Goal: Transaction & Acquisition: Purchase product/service

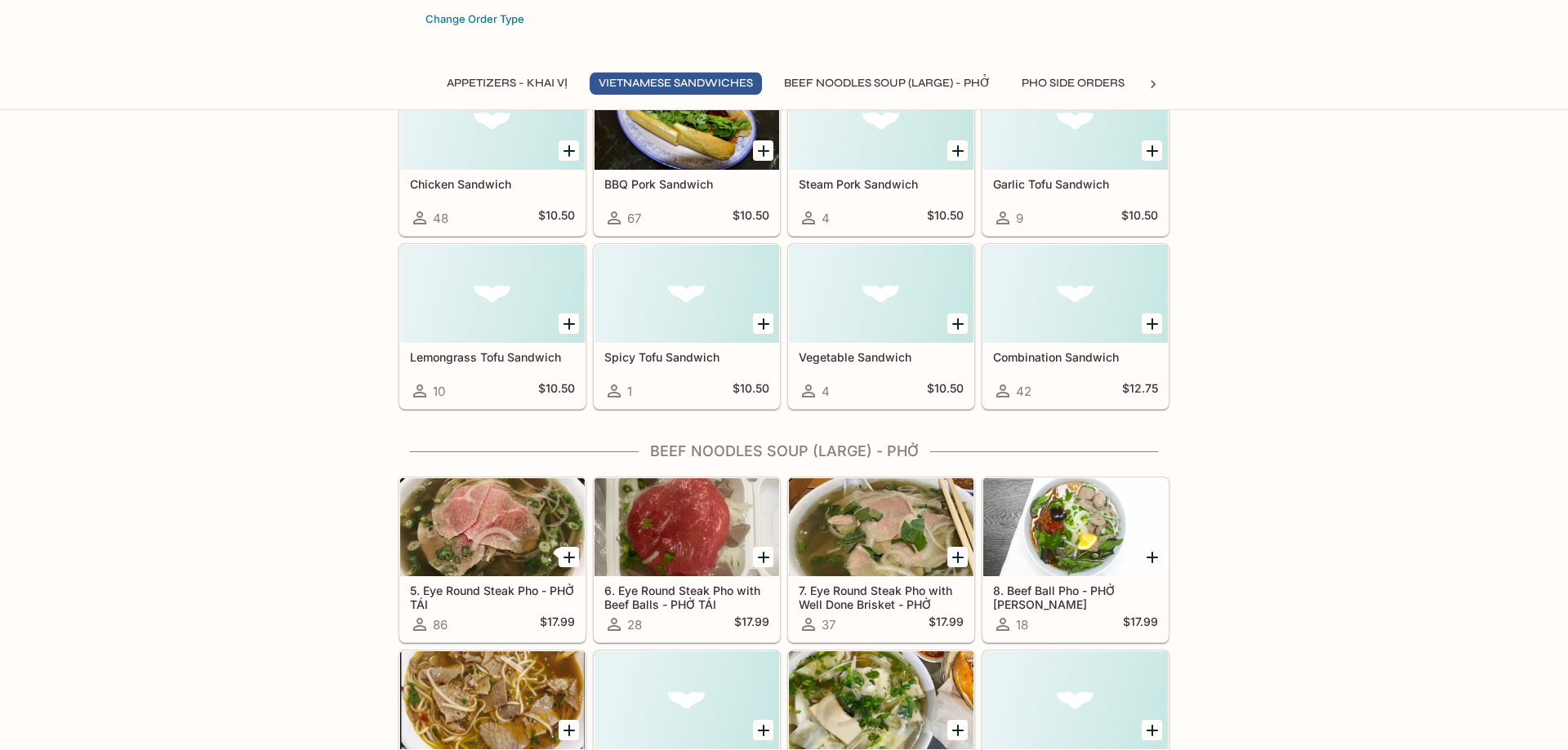
scroll to position [417, 0]
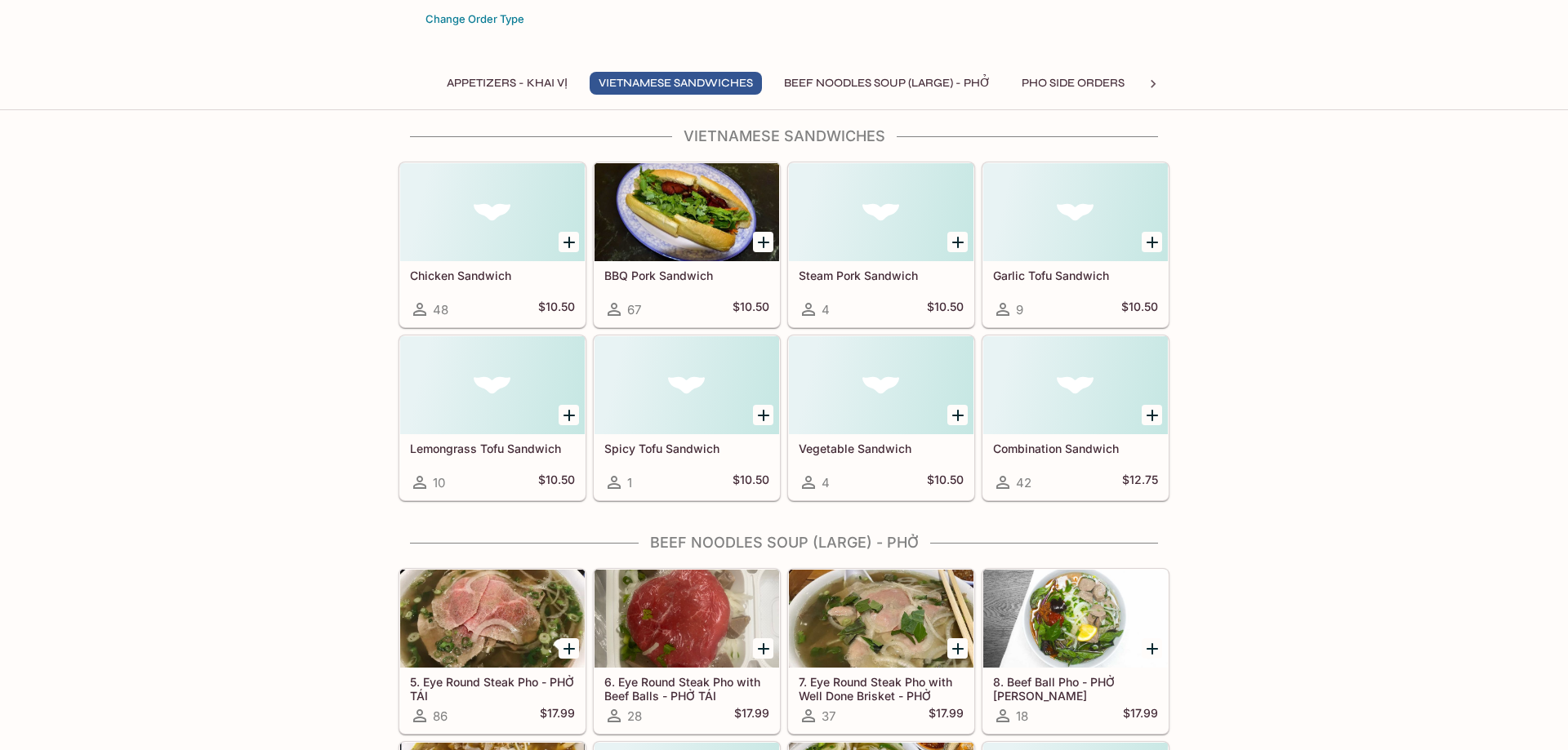
click at [763, 420] on icon "Add Spicy Tofu Sandwich" at bounding box center [764, 416] width 12 height 12
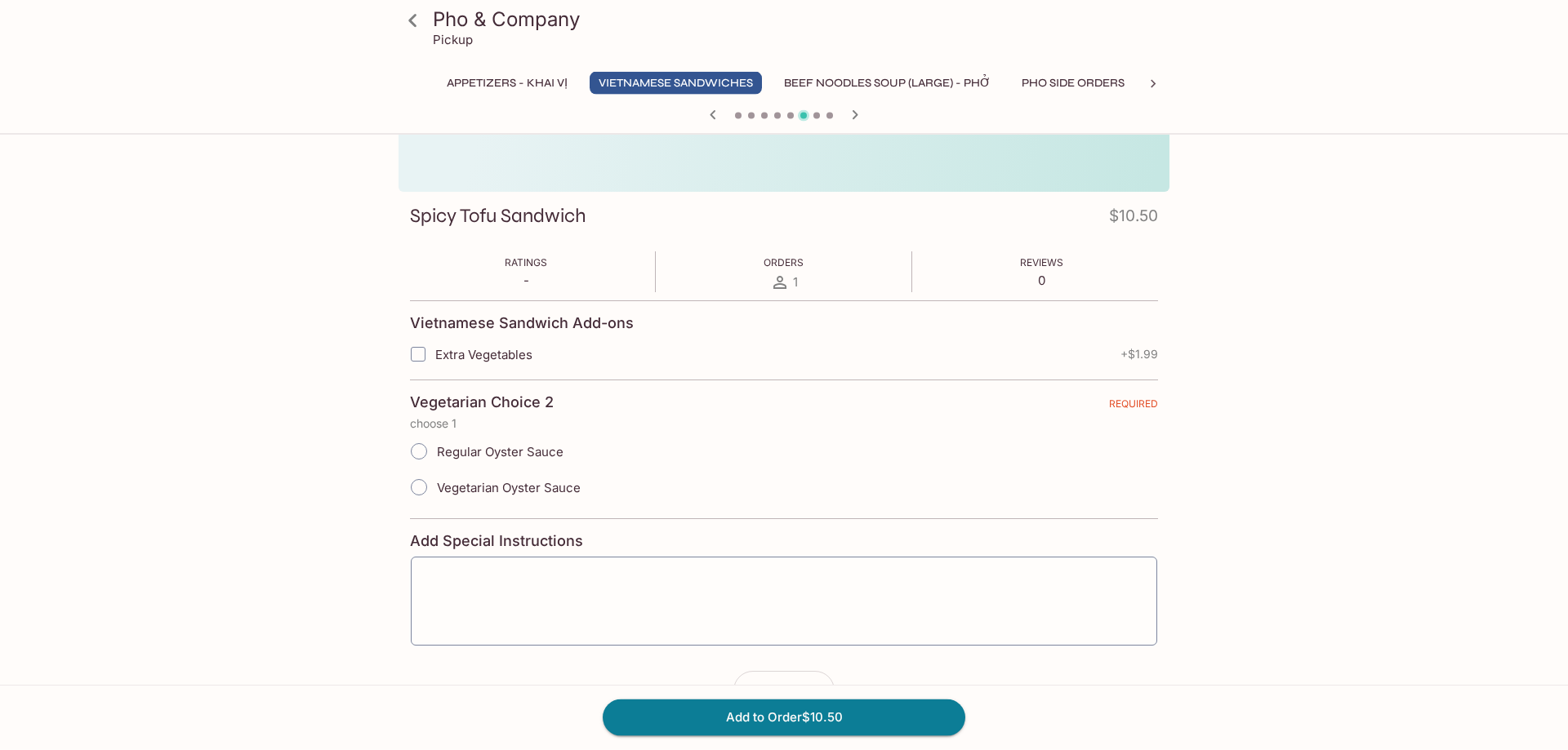
scroll to position [131, 0]
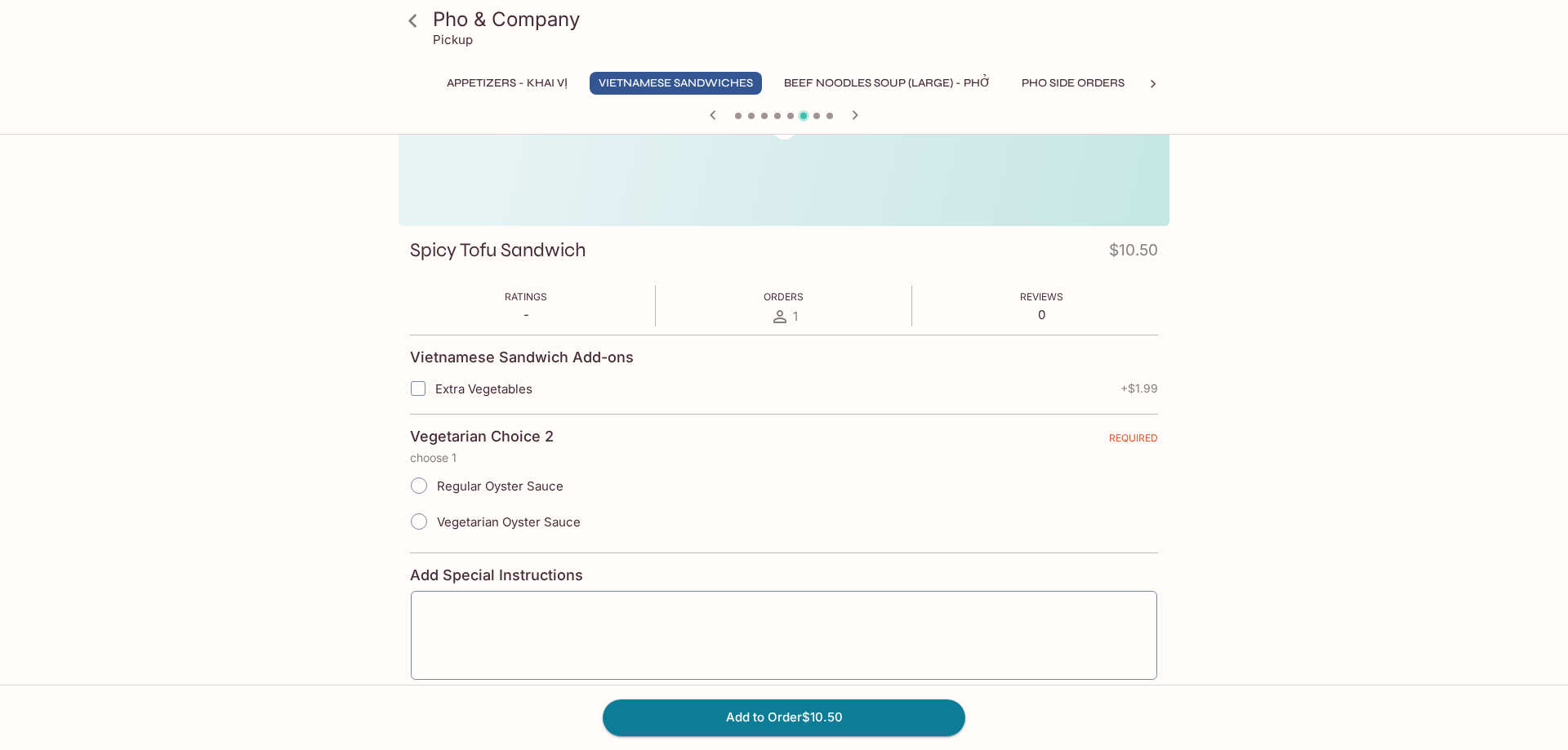
click at [531, 491] on span "Regular Oyster Sauce" at bounding box center [500, 486] width 126 height 15
click at [436, 491] on input "Regular Oyster Sauce" at bounding box center [419, 486] width 35 height 35
radio input "true"
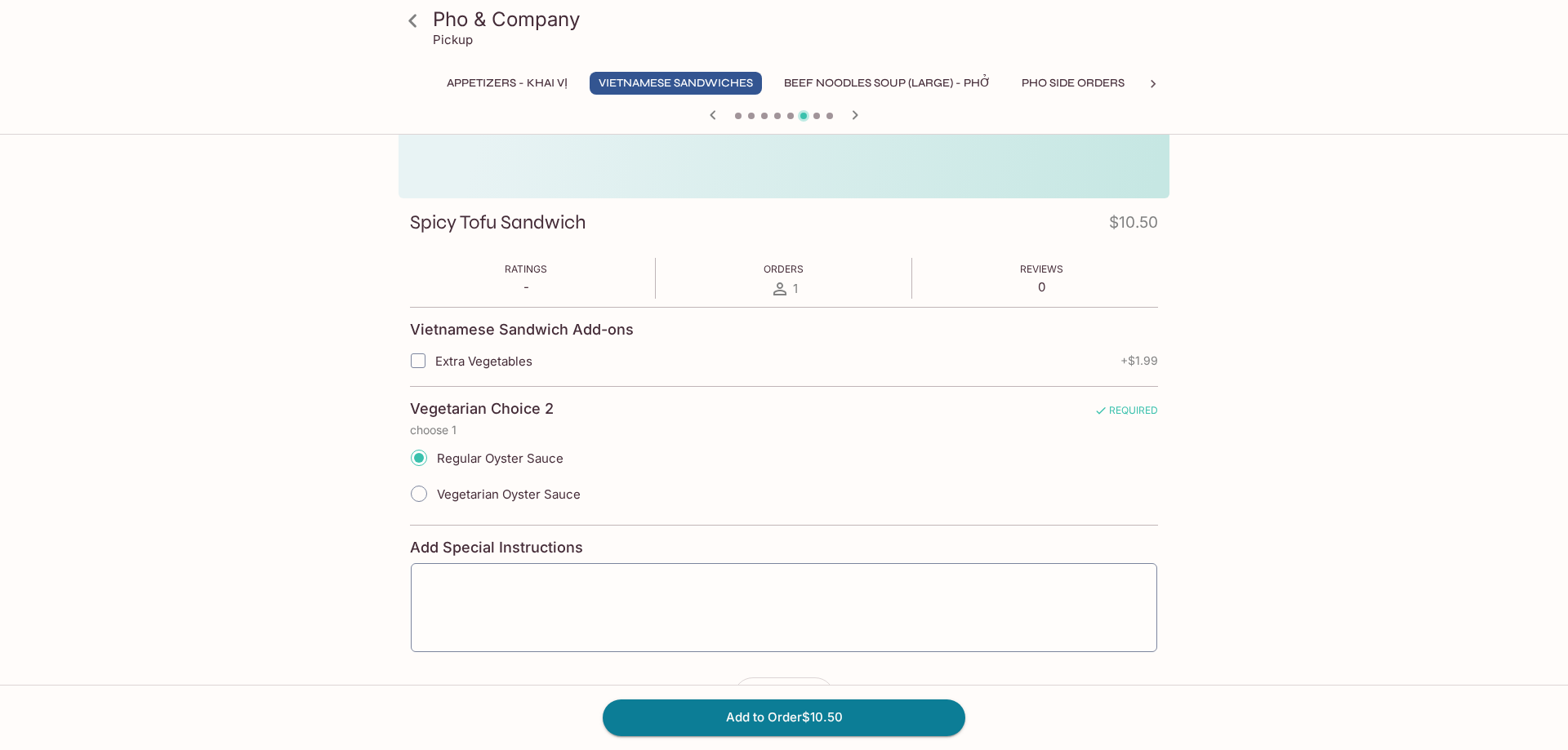
scroll to position [215, 0]
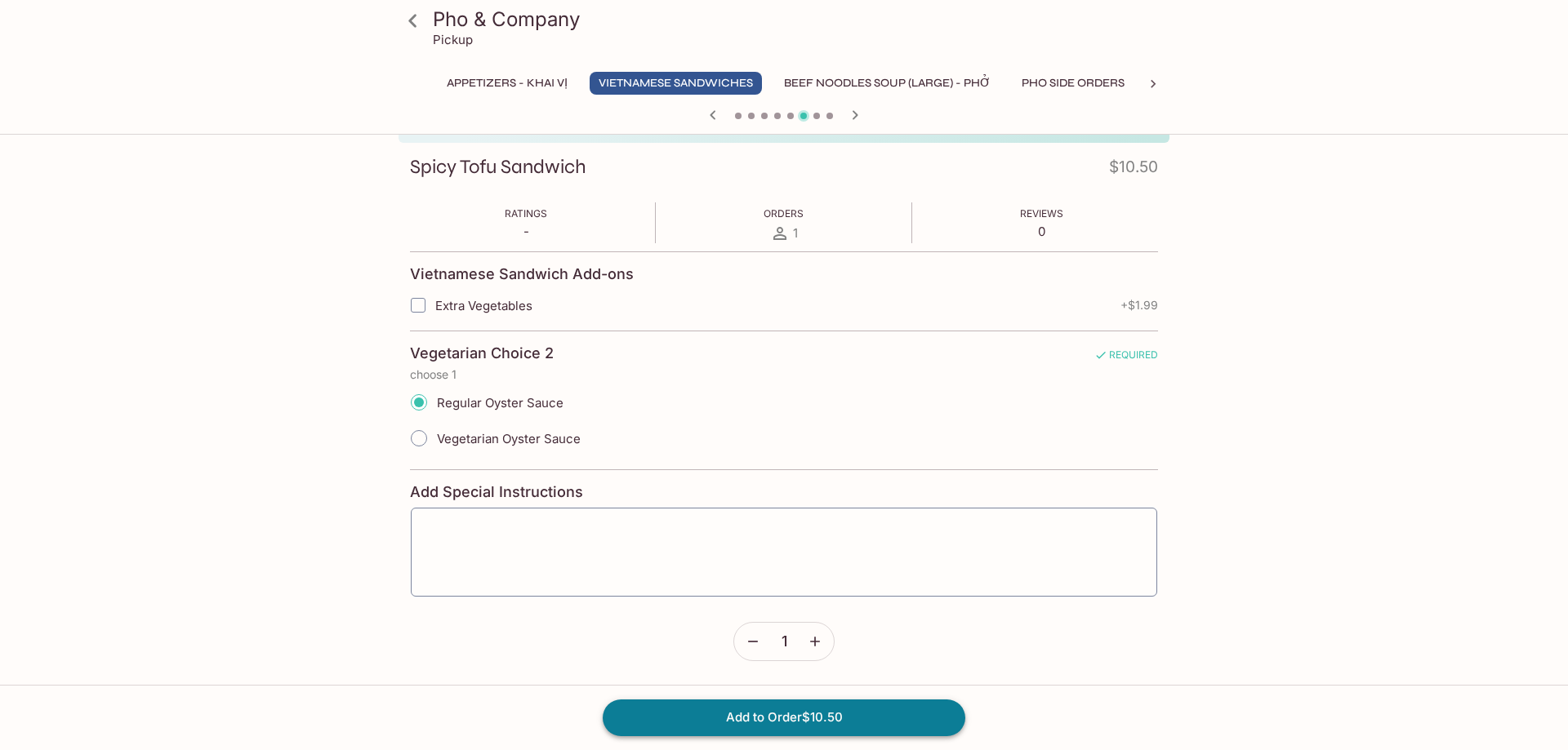
click at [834, 715] on button "Add to Order $10.50" at bounding box center [784, 717] width 363 height 36
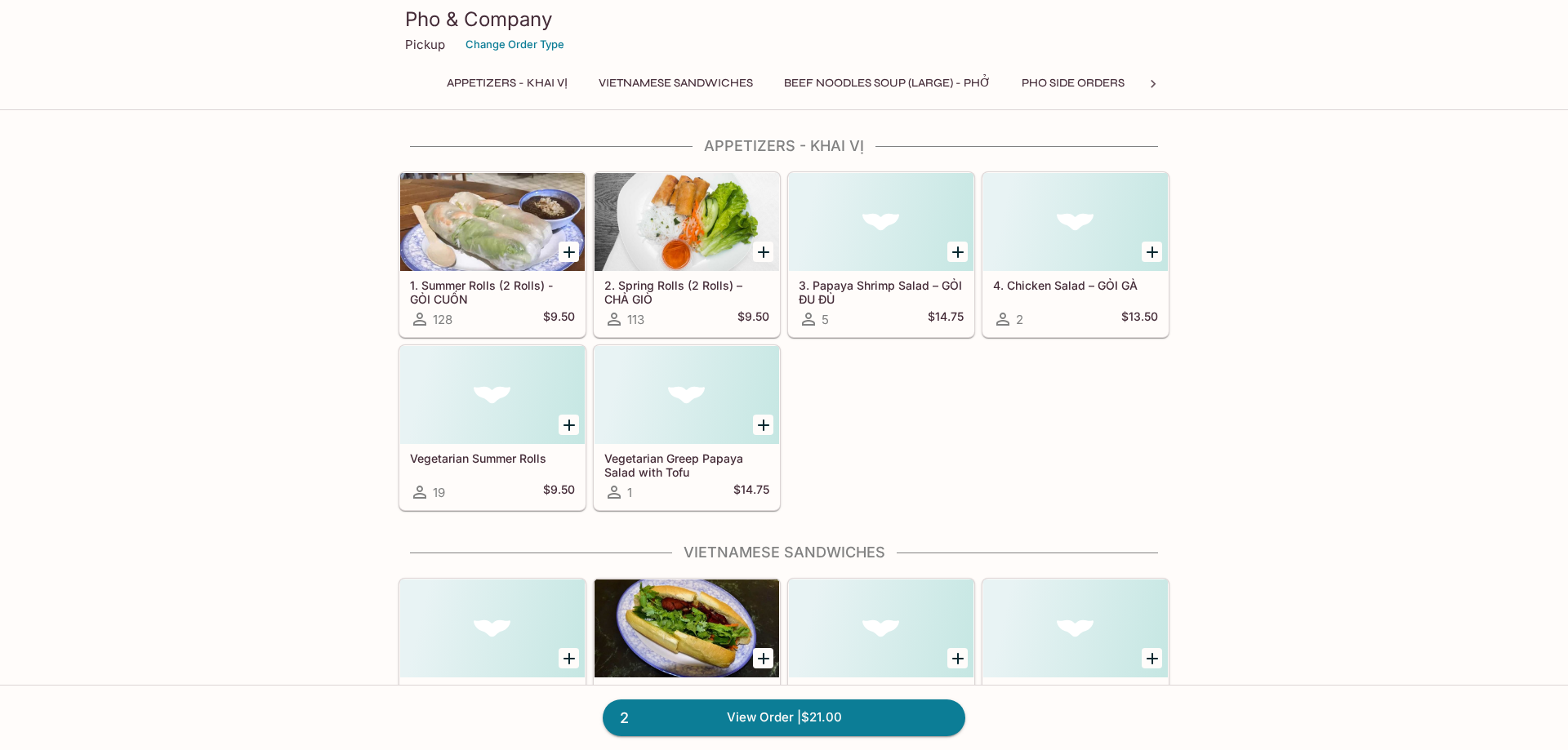
click at [696, 236] on div at bounding box center [686, 222] width 184 height 98
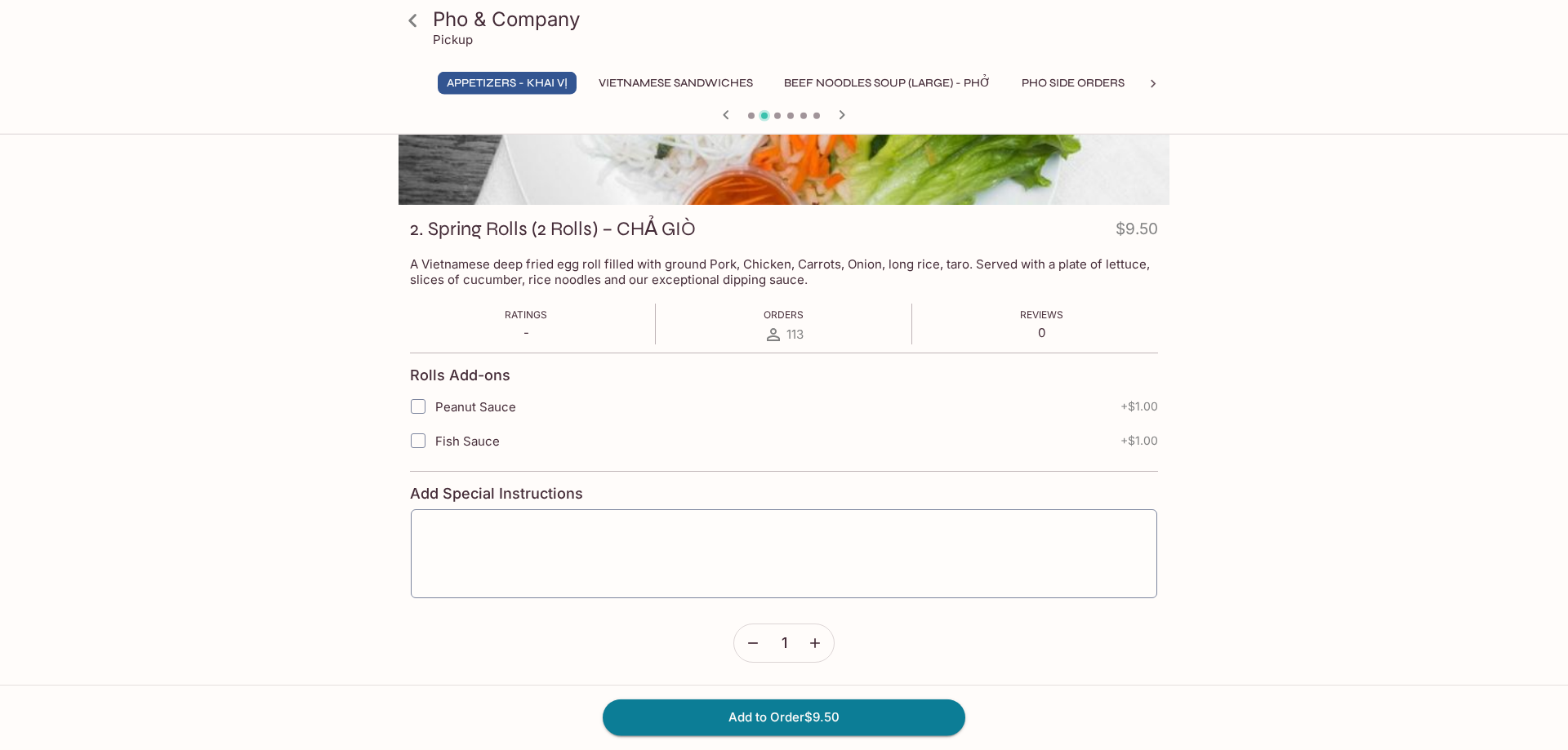
scroll to position [154, 0]
click at [842, 724] on button "Add to Order $9.50" at bounding box center [784, 717] width 363 height 36
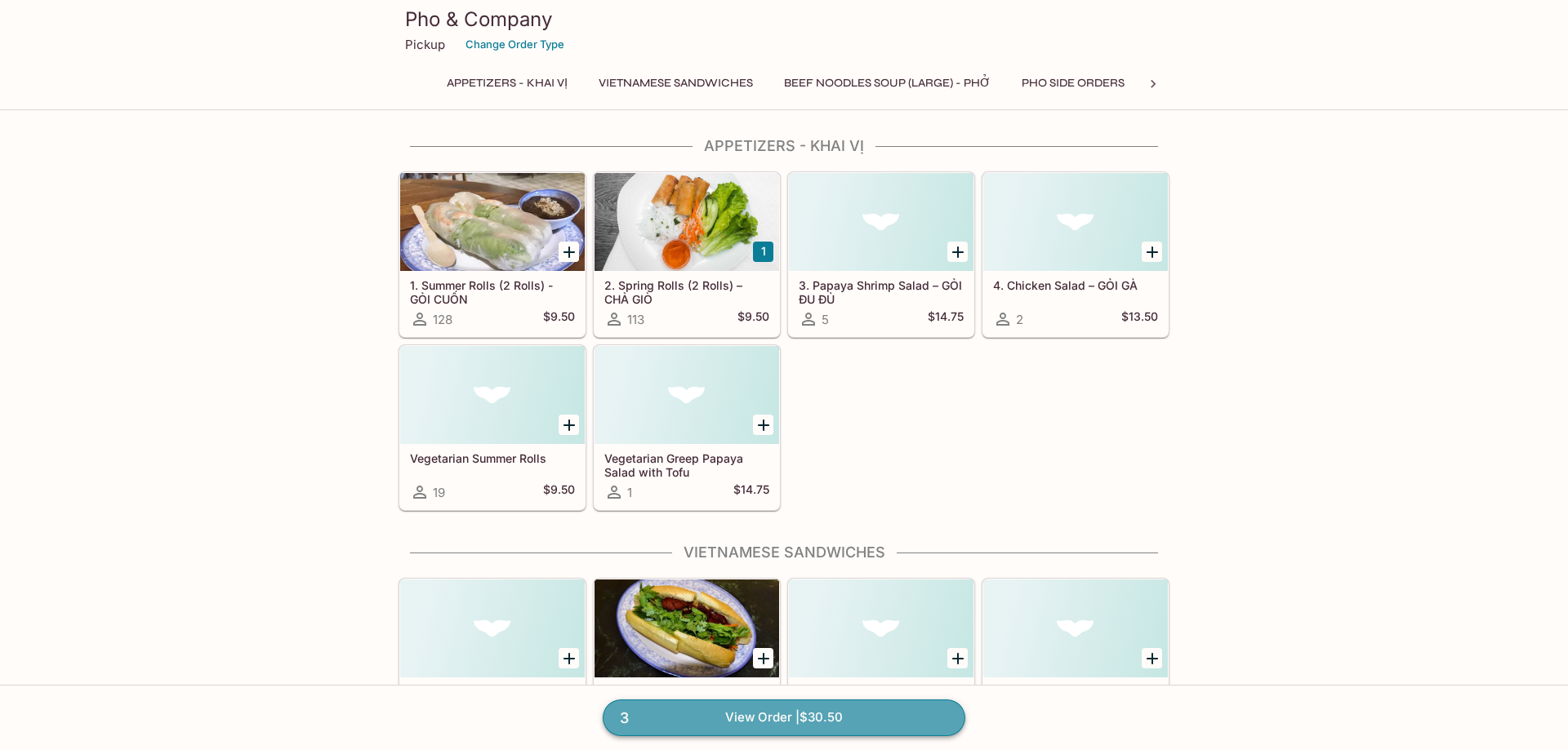
click at [791, 729] on link "3 View Order | $30.50" at bounding box center [784, 717] width 363 height 36
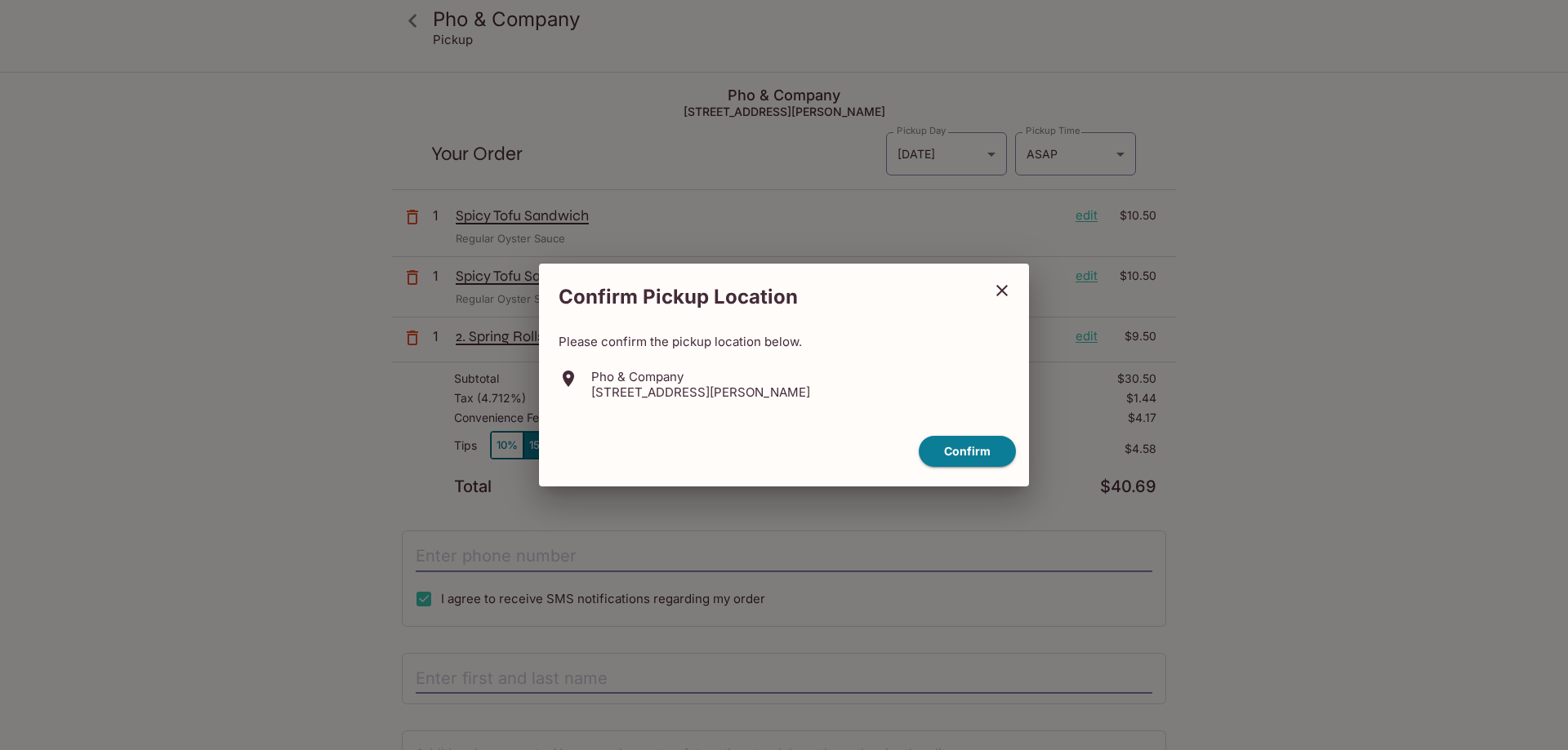
click at [1002, 289] on icon "close" at bounding box center [1001, 290] width 19 height 19
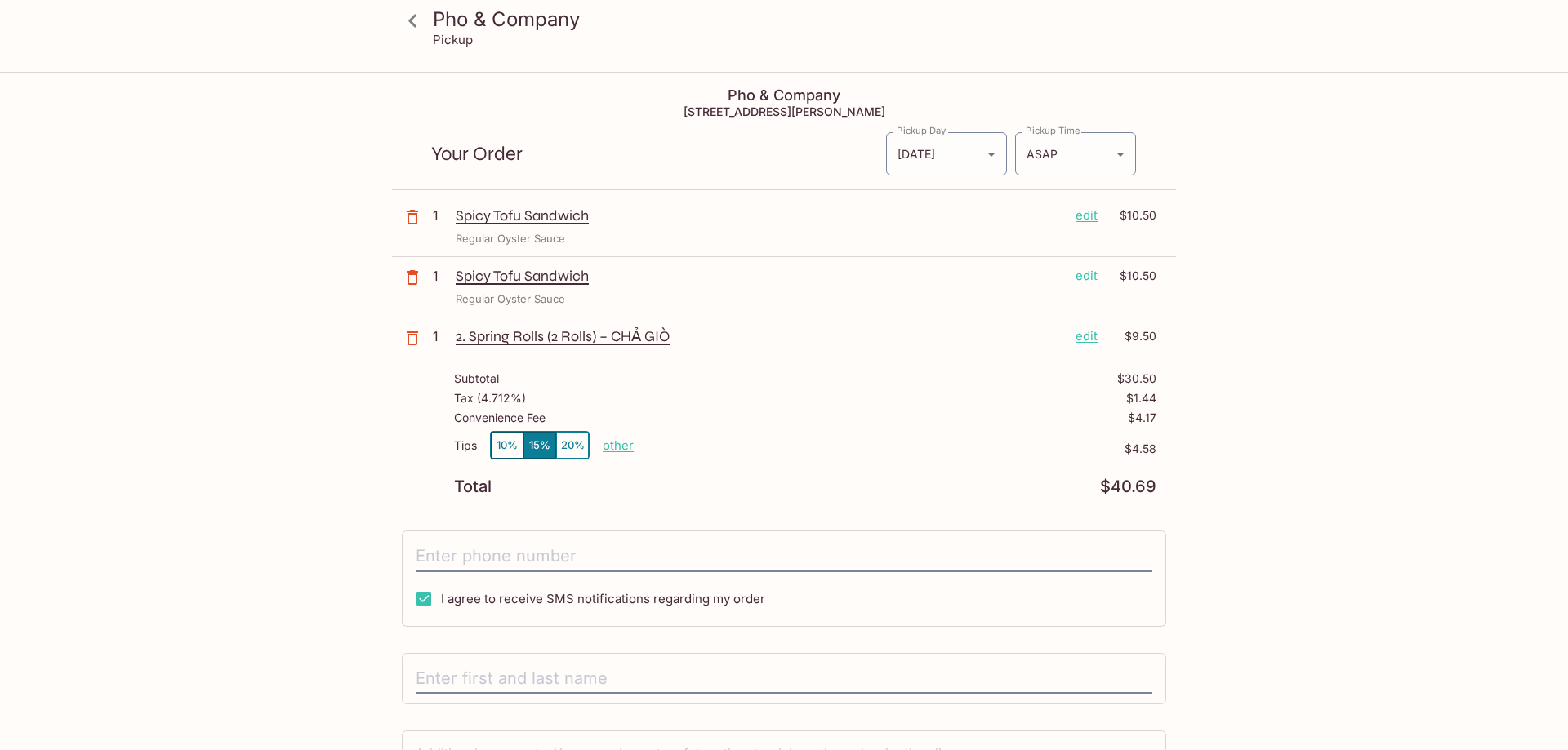
click at [1085, 283] on p "edit" at bounding box center [1086, 275] width 22 height 18
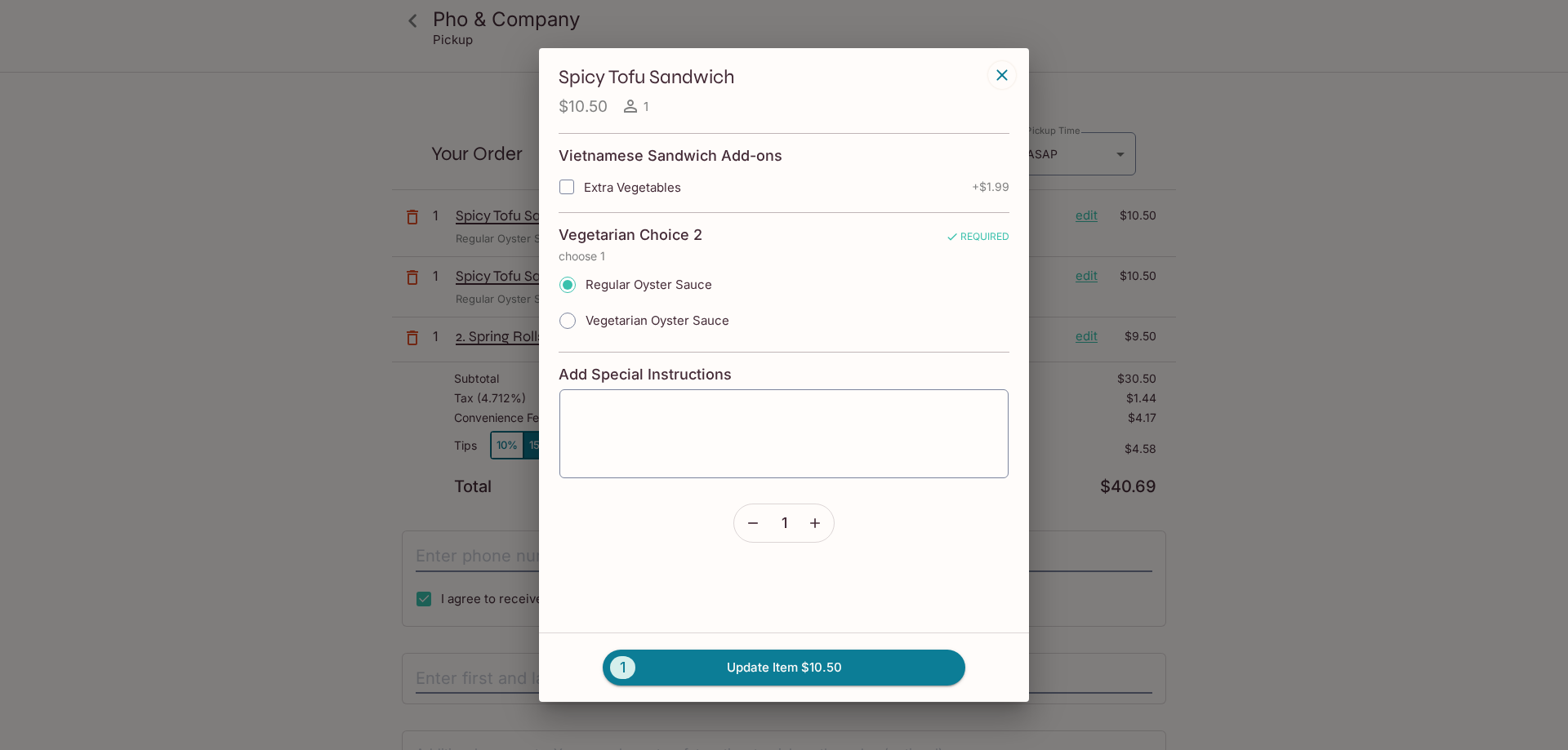
click at [751, 529] on icon "button" at bounding box center [752, 523] width 16 height 16
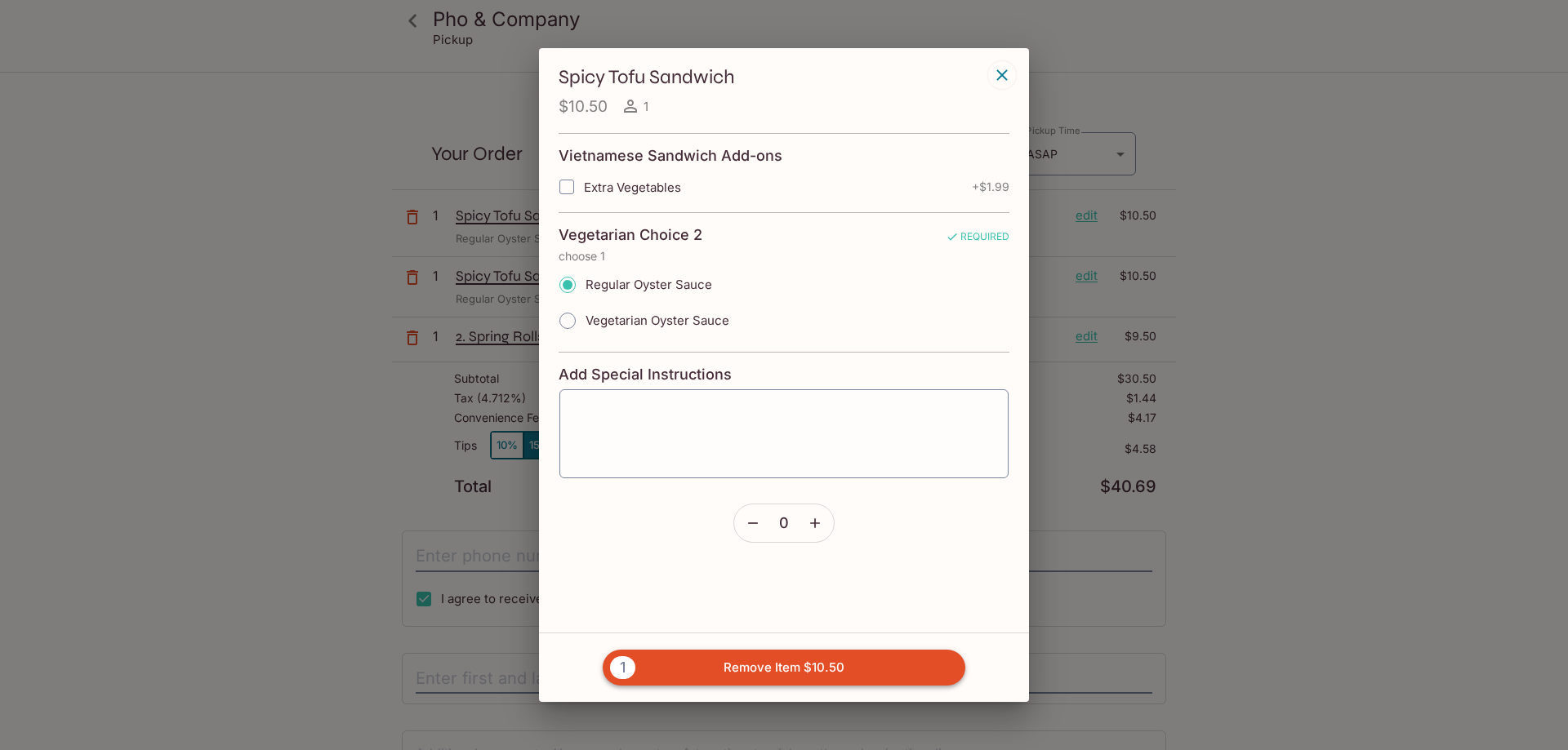
click at [835, 670] on button "1 Remove Item $10.50" at bounding box center [784, 668] width 363 height 36
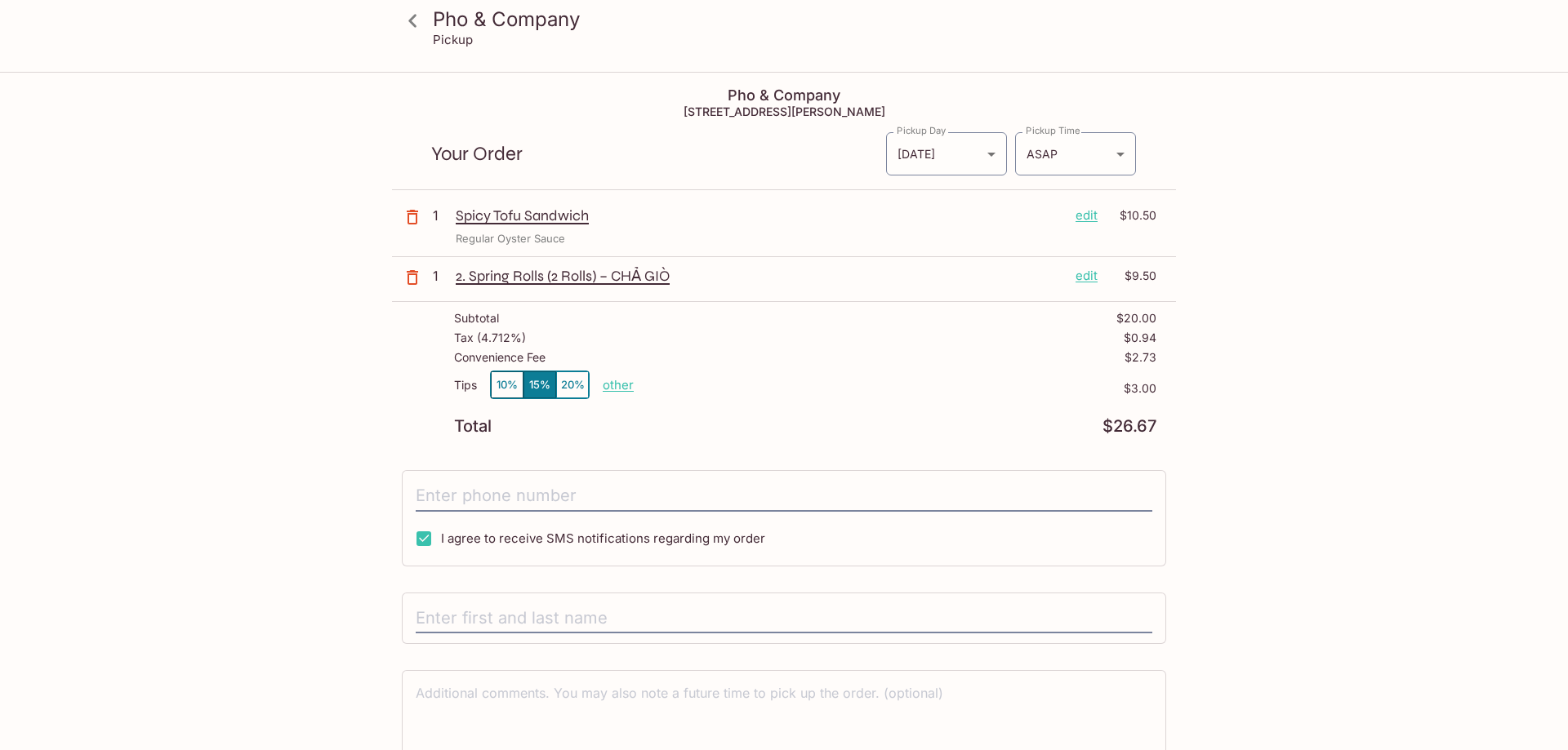
click at [628, 385] on p "other" at bounding box center [618, 385] width 31 height 15
drag, startPoint x: 739, startPoint y: 391, endPoint x: 665, endPoint y: 390, distance: 74.0
click at [687, 391] on input "3.00" at bounding box center [713, 385] width 52 height 18
type input "0.00"
click at [911, 399] on div "Tips 10% 15% 20% other $0.00" at bounding box center [805, 394] width 702 height 48
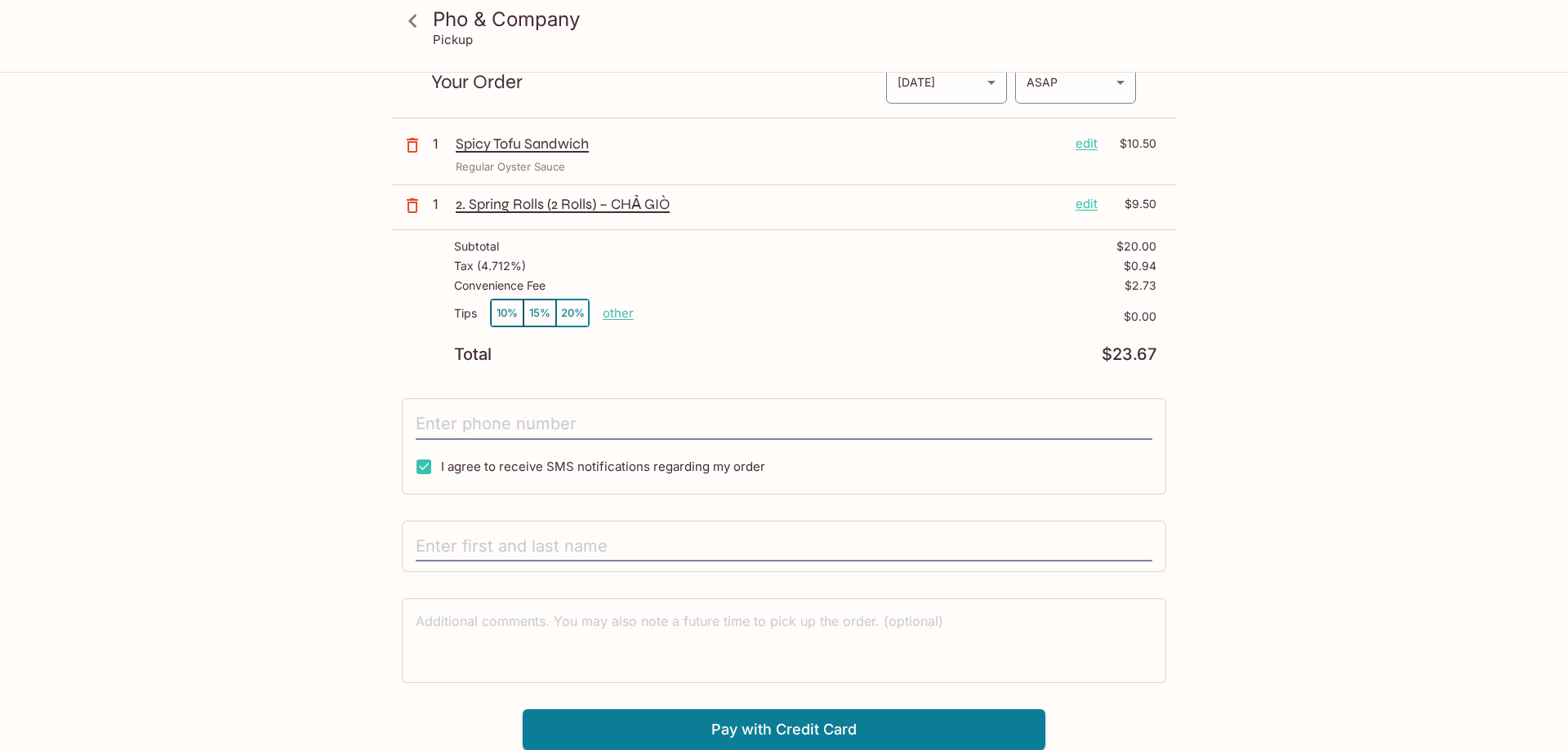
scroll to position [73, 0]
click at [793, 539] on input "text" at bounding box center [784, 545] width 737 height 31
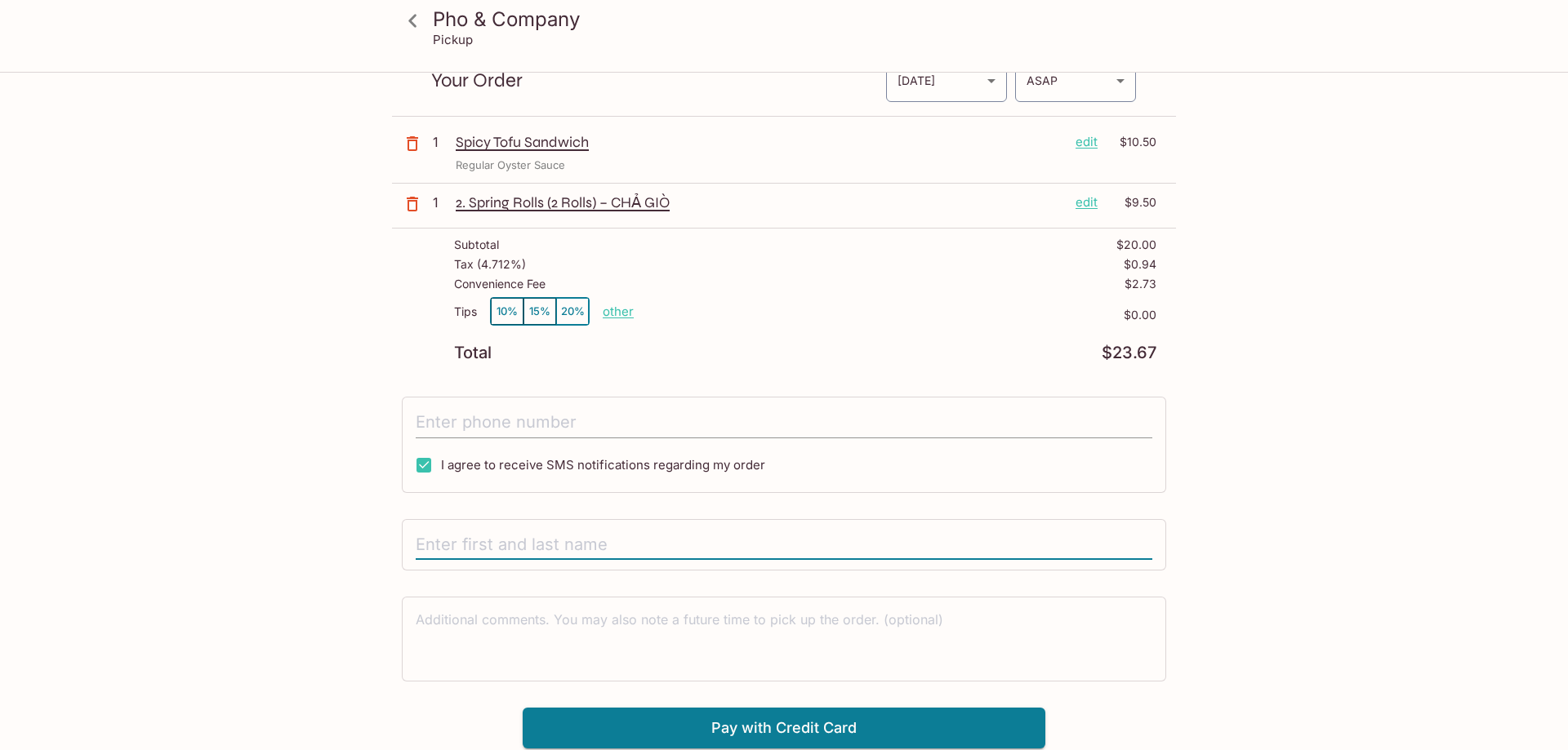
click at [799, 418] on input "tel" at bounding box center [784, 423] width 737 height 31
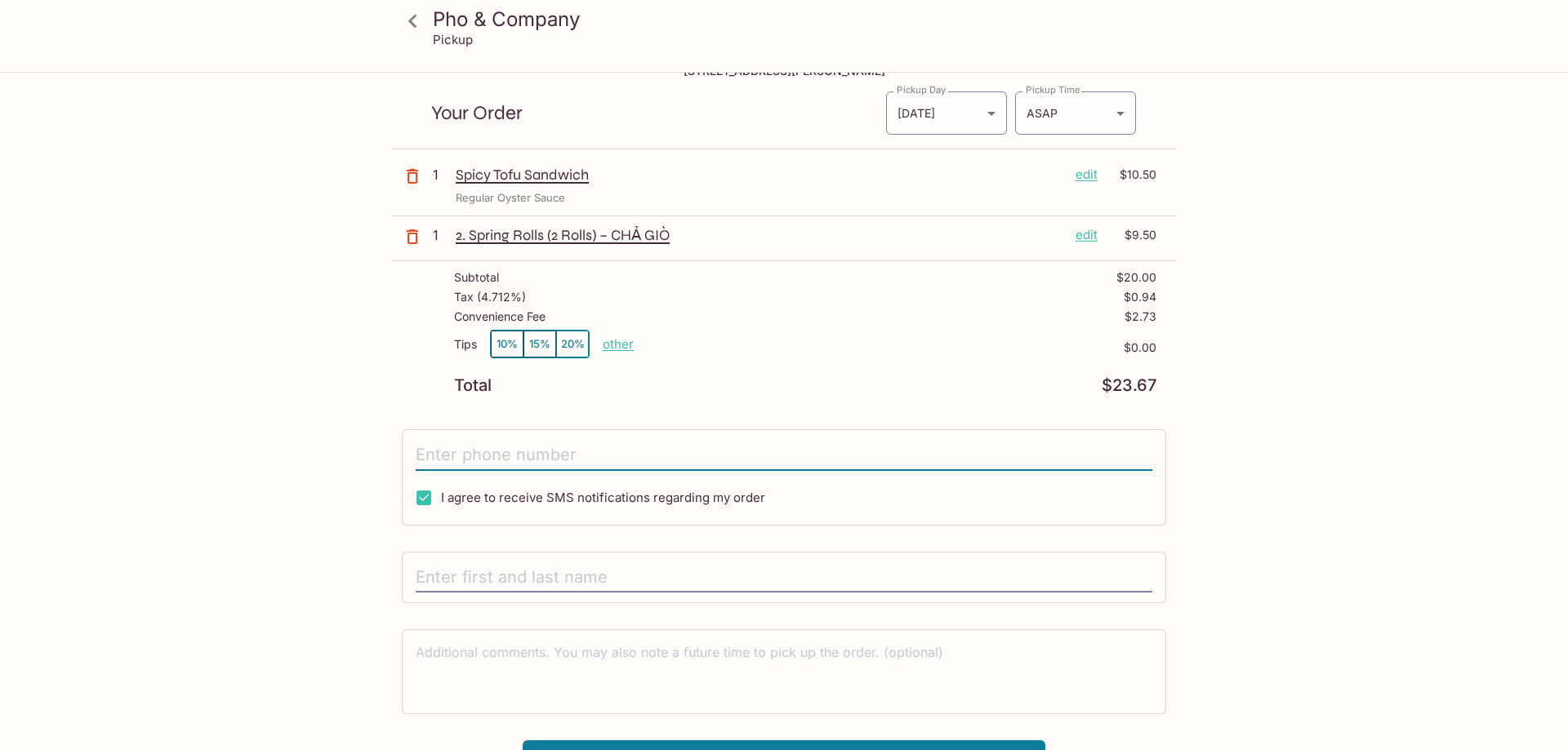
scroll to position [0, 0]
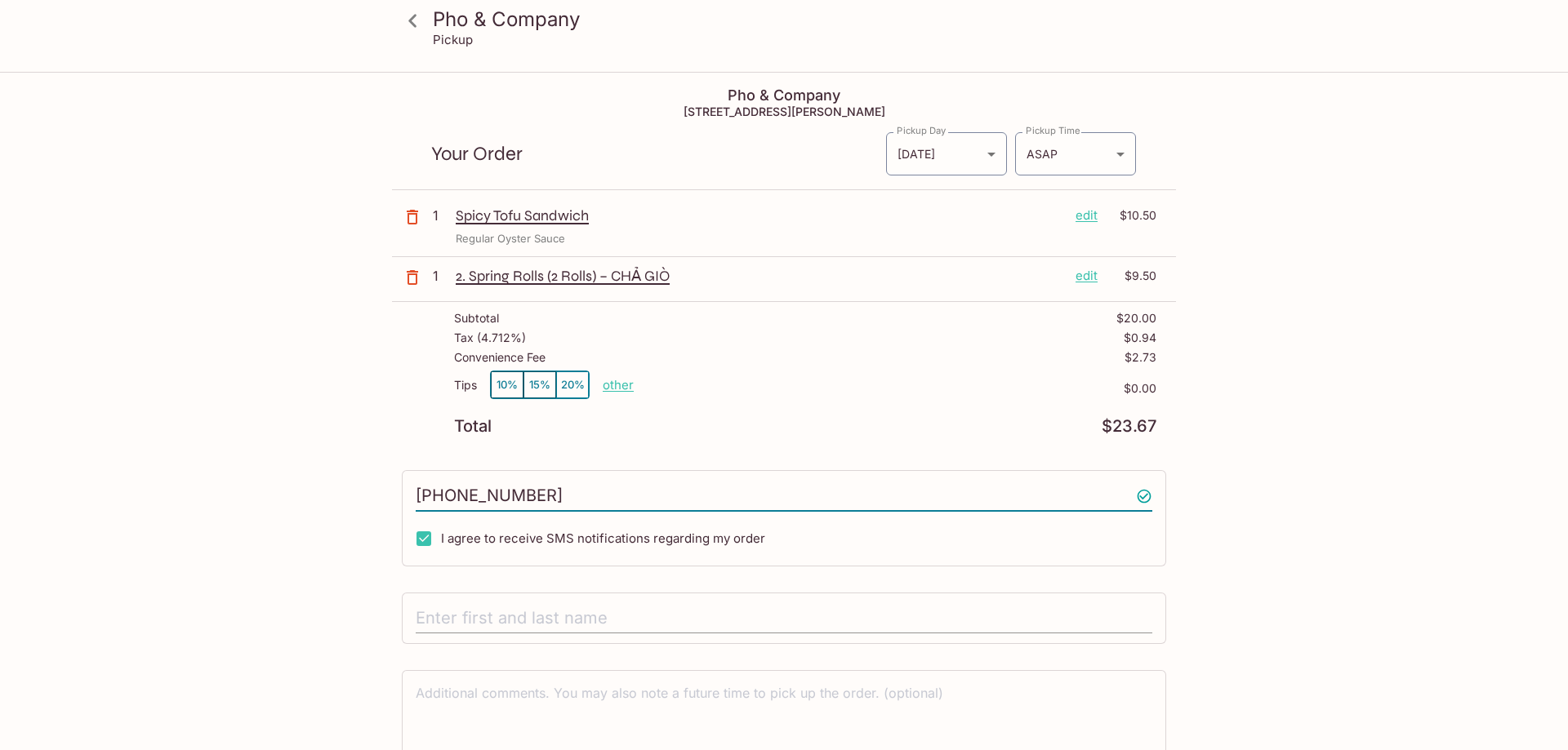
type input "[PHONE_NUMBER]"
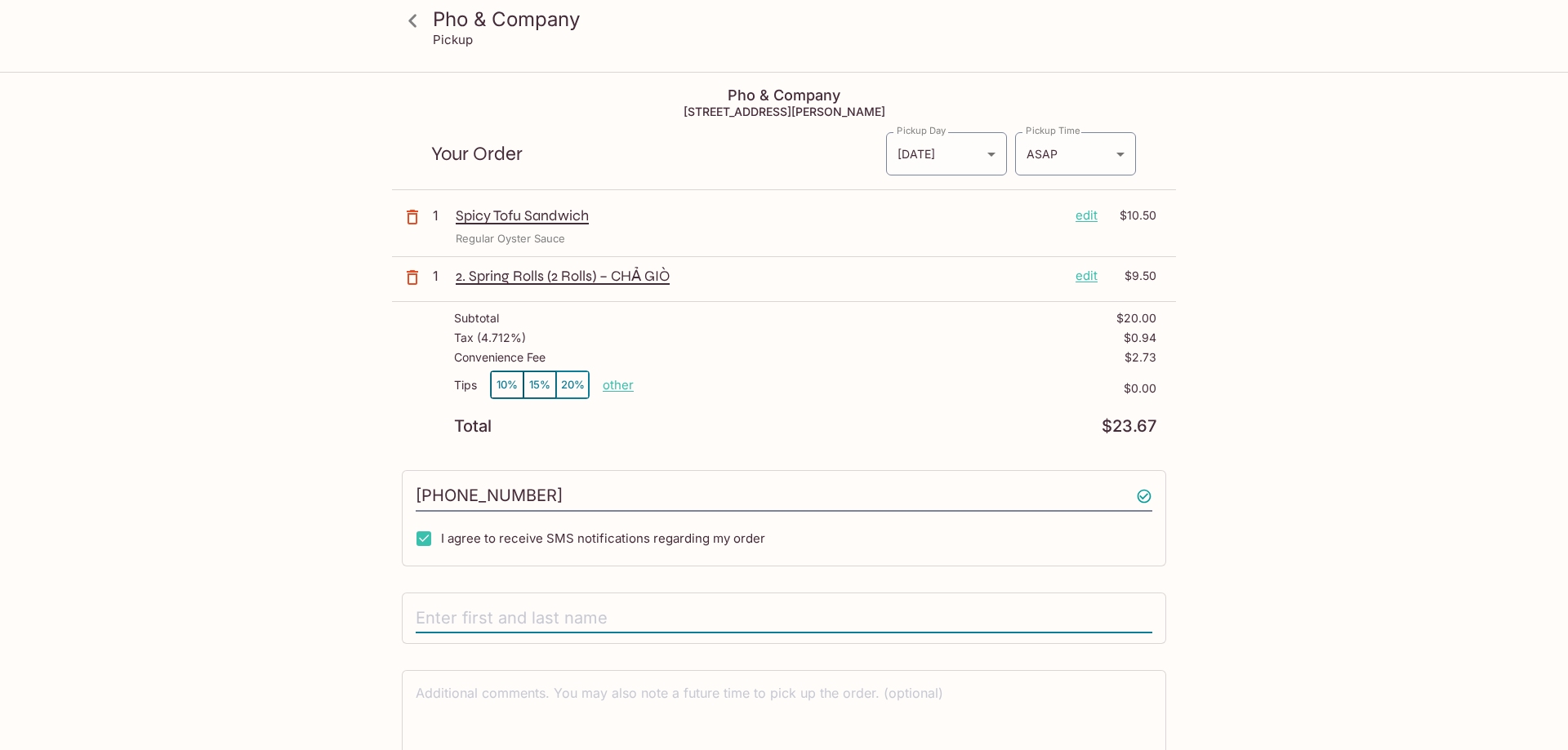
drag, startPoint x: 558, startPoint y: 609, endPoint x: 602, endPoint y: 607, distance: 44.0
click at [564, 610] on input "text" at bounding box center [784, 619] width 737 height 31
click at [1104, 141] on body "Pho & Company Pickup Pho & Company [STREET_ADDRESS][PERSON_NAME] Your Order Pic…" at bounding box center [784, 448] width 1568 height 750
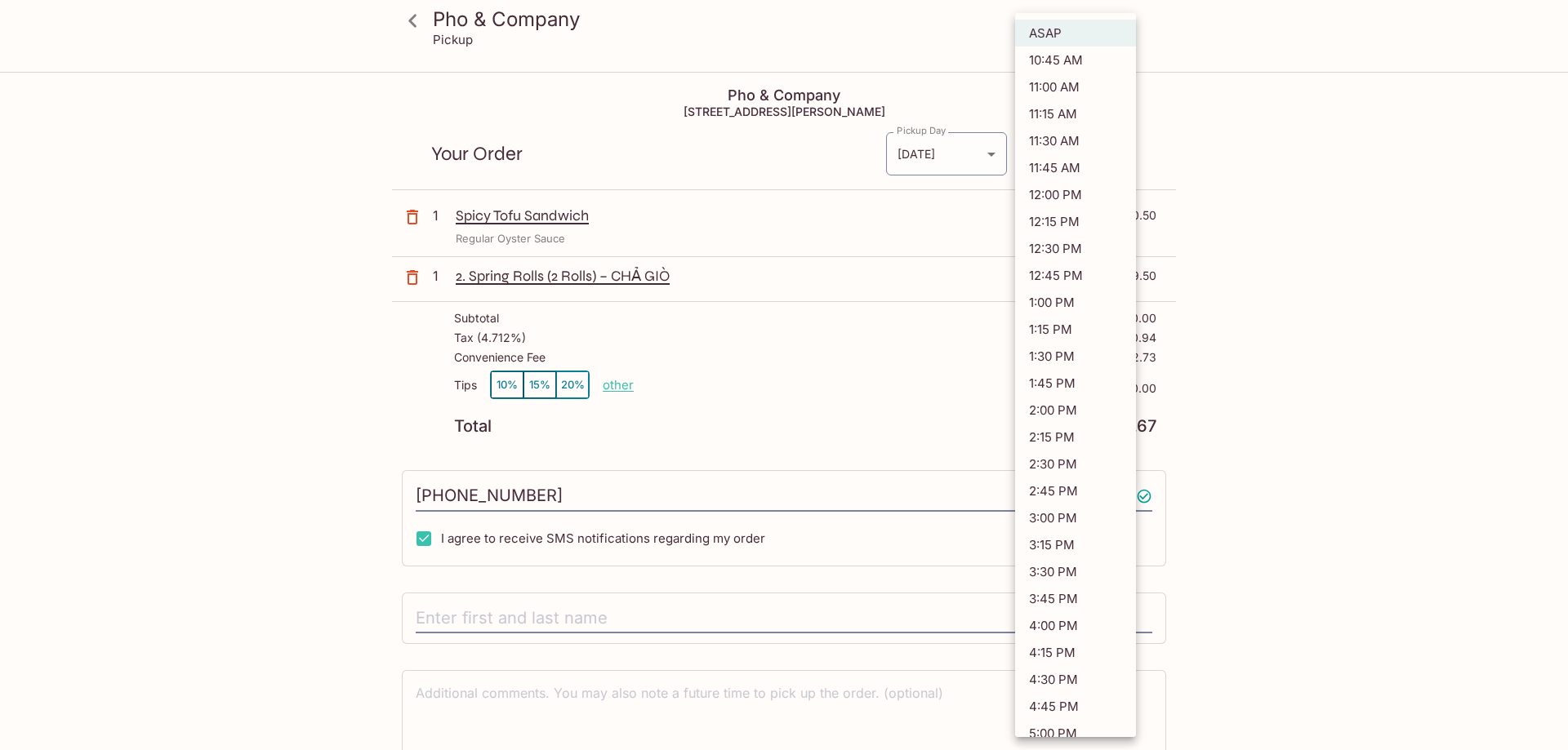
click at [1091, 263] on li "12:45 PM" at bounding box center [1075, 275] width 121 height 27
type input "[DATE]T22:45:52.000000Z"
